Goal: Task Accomplishment & Management: Complete application form

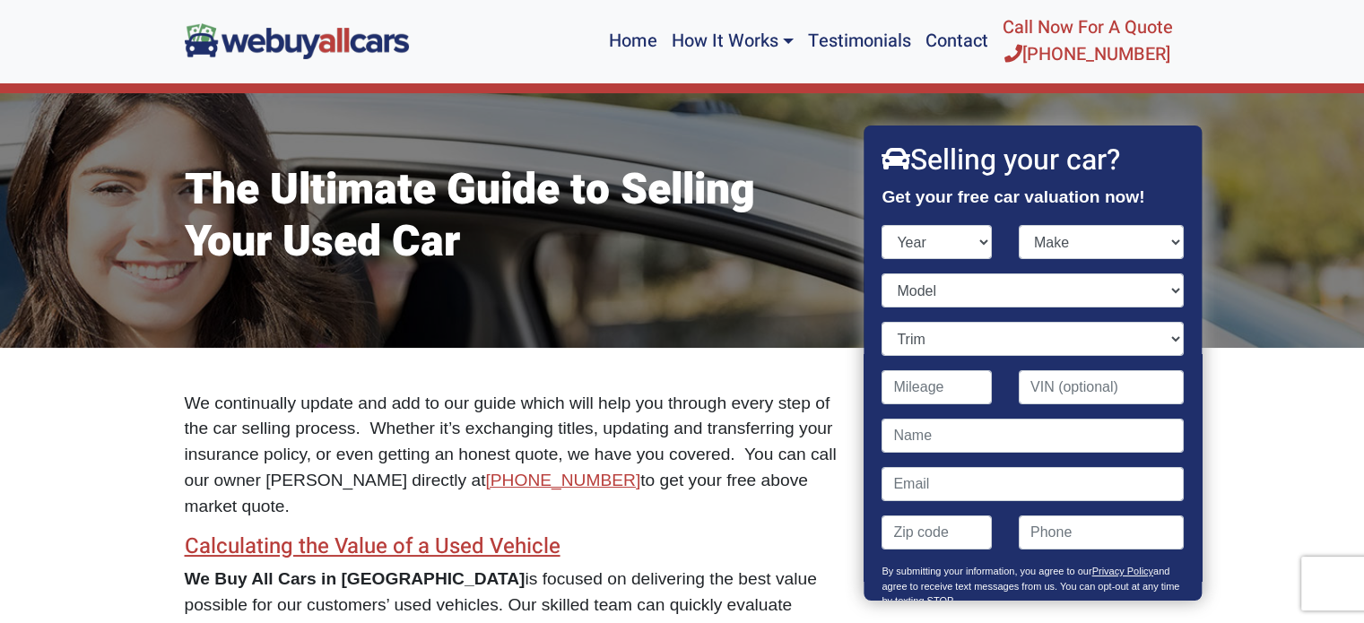
select select "2005"
click at [882, 225] on select "Year [DATE] 2024 2023 2022 2021 2020 2019 2018 2017 2016 2015 2014 2013 2012 20…" at bounding box center [937, 242] width 110 height 34
click at [1155, 242] on select "Make Acura Aston [PERSON_NAME] Audi Bentley BMW Buick Cadillac Chevrolet Chrysl…" at bounding box center [1100, 242] width 165 height 34
select select "Ford"
click at [1018, 225] on select "Make Acura Aston [PERSON_NAME] Audi Bentley BMW Buick Cadillac Chevrolet Chrysl…" at bounding box center [1100, 242] width 165 height 34
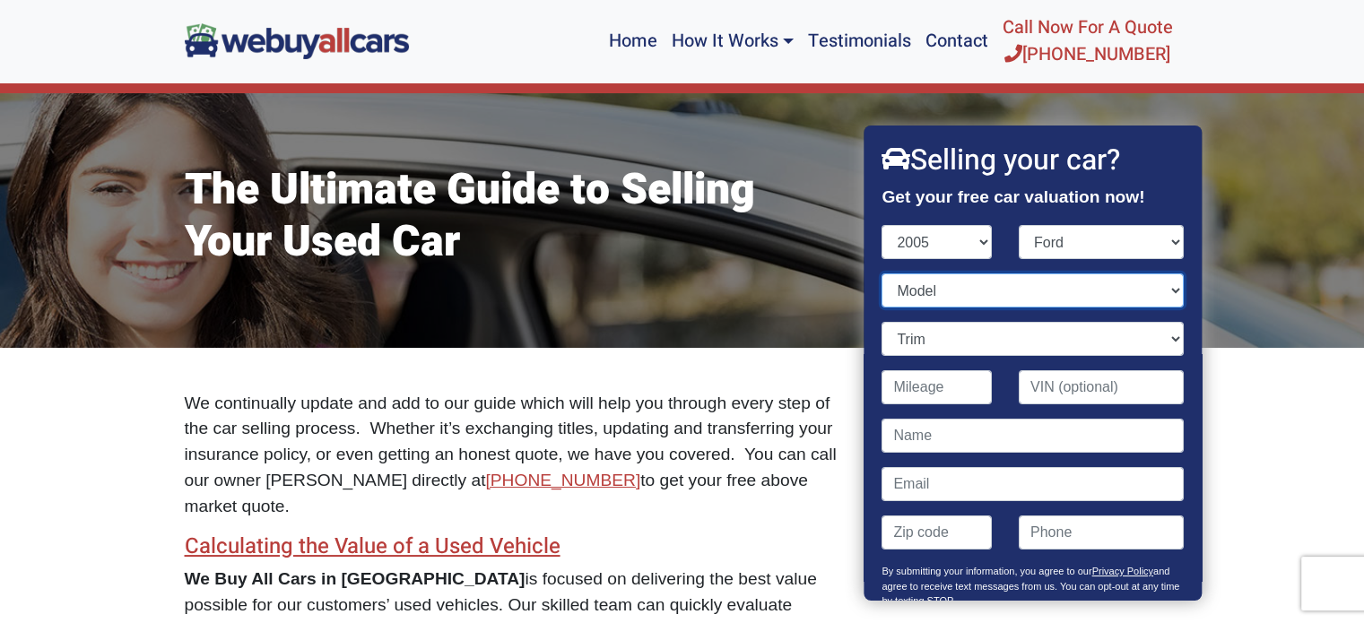
click at [921, 283] on select "Model Crown Victoria Econoline Cargo Econoline Wagon Escape Excursion Expeditio…" at bounding box center [1032, 290] width 301 height 34
select select "F-250 Super Duty"
click at [882, 273] on select "Model Crown Victoria Econoline Cargo Econoline Wagon Escape Excursion Expeditio…" at bounding box center [1032, 290] width 301 height 34
click at [1160, 336] on select "Trim 2dr Regular Cab XL 4WD LB (5.4L 8cyl) 2dr Regular Cab XL Rwd LB (5.4L 8cyl…" at bounding box center [1032, 339] width 301 height 34
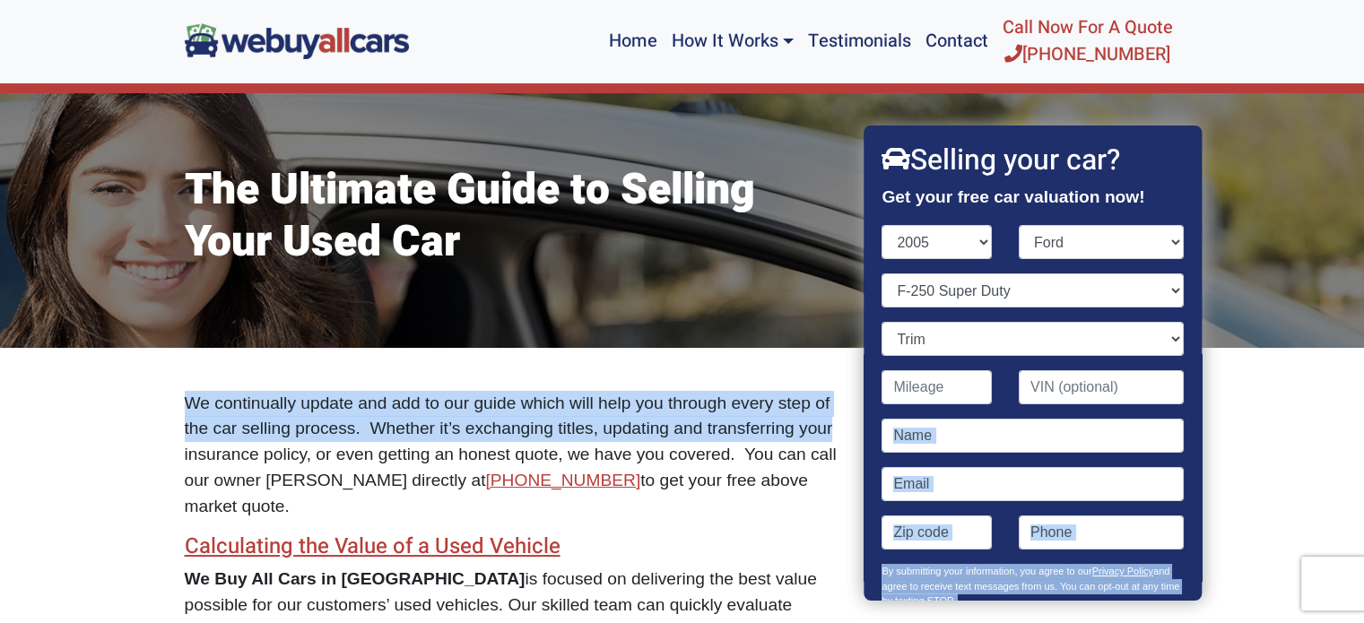
drag, startPoint x: 1210, startPoint y: 428, endPoint x: 1195, endPoint y: 425, distance: 15.5
click at [904, 291] on select "Model Crown Victoria Econoline Cargo Econoline Wagon Escape Excursion Expeditio…" at bounding box center [1032, 290] width 301 height 34
